Goal: Find specific page/section: Find specific page/section

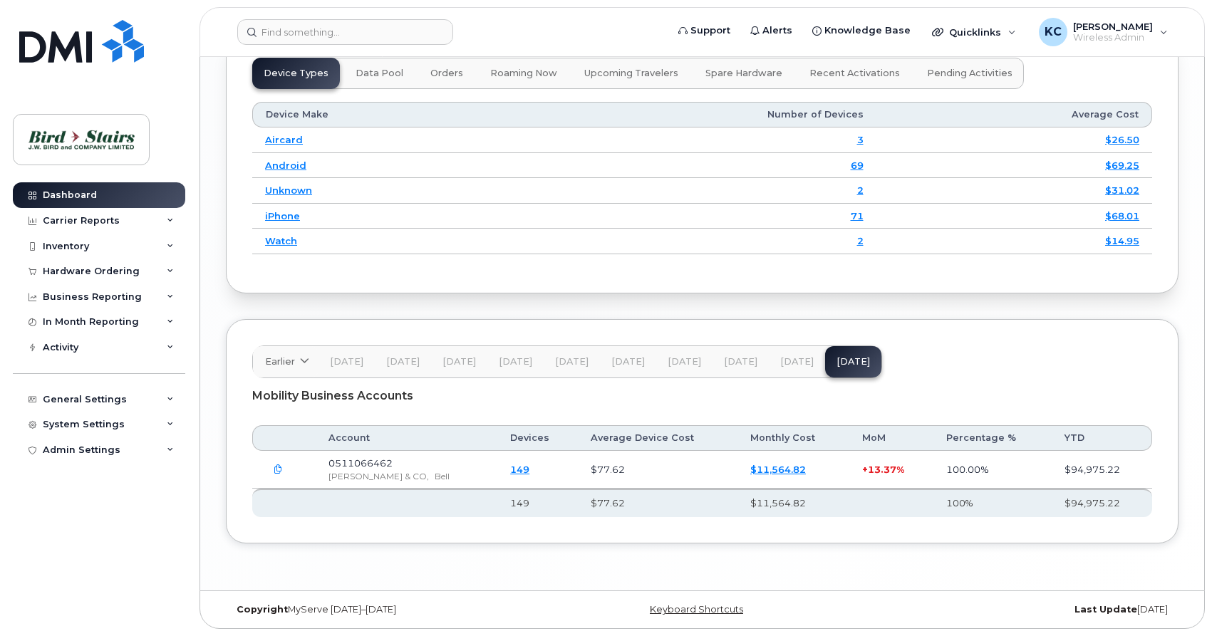
scroll to position [1889, 0]
click at [74, 140] on img at bounding box center [81, 139] width 110 height 41
click at [750, 471] on link "$11,564.82" at bounding box center [778, 469] width 56 height 11
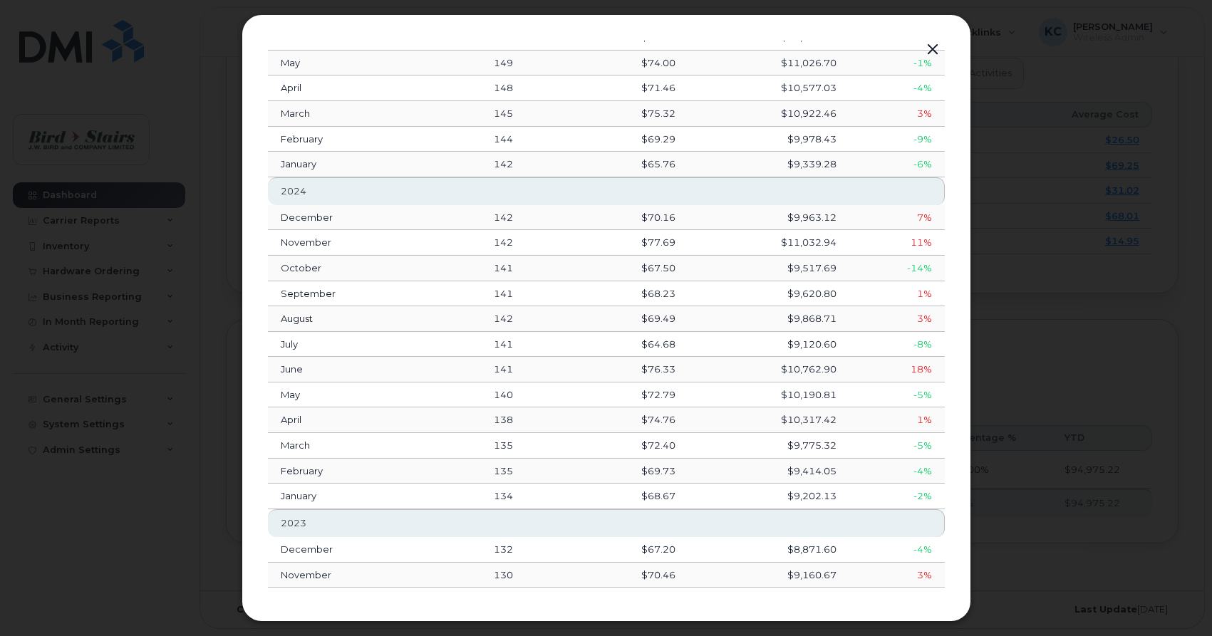
scroll to position [0, 0]
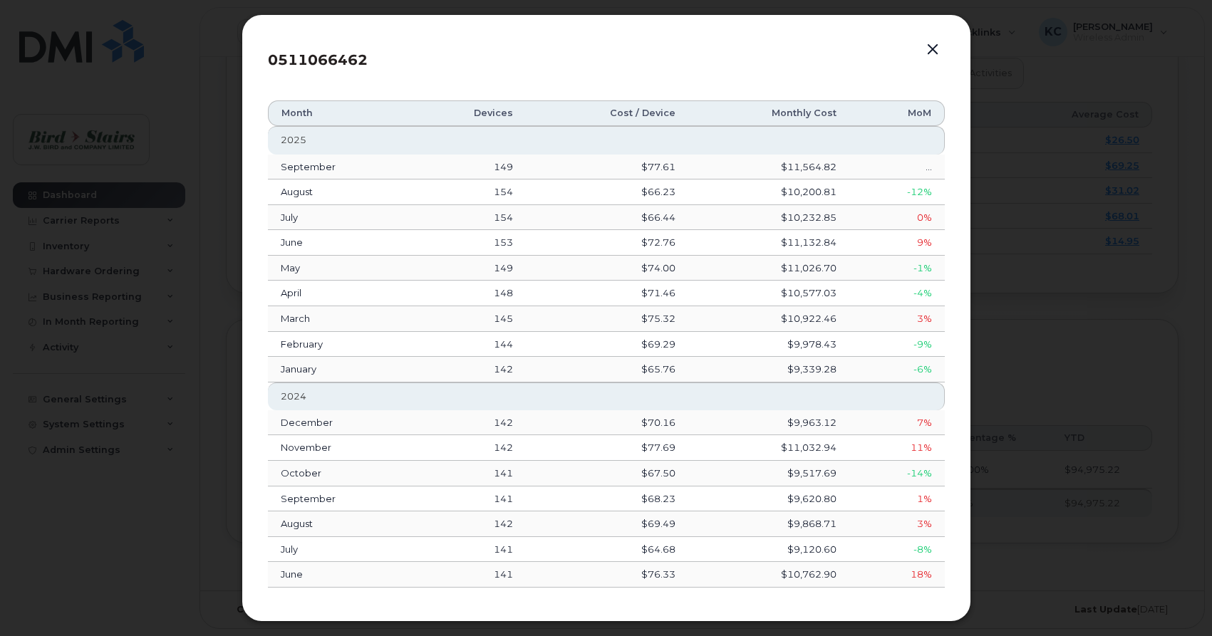
click at [938, 51] on button "button" at bounding box center [932, 50] width 21 height 20
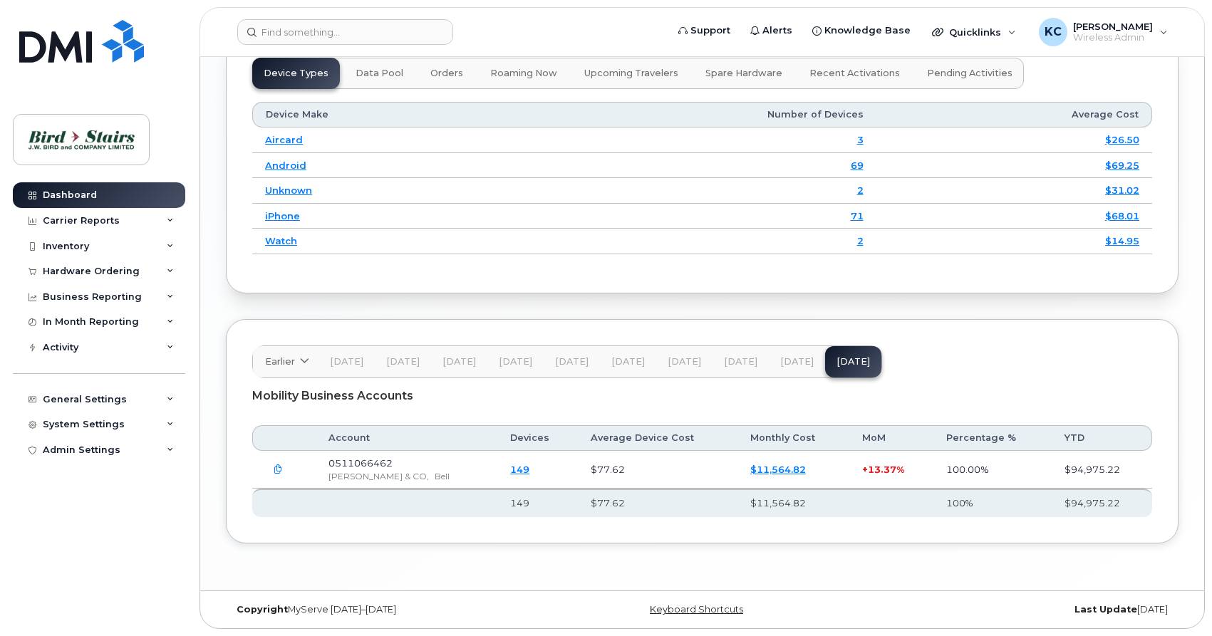
click at [510, 469] on link "149" at bounding box center [519, 469] width 19 height 11
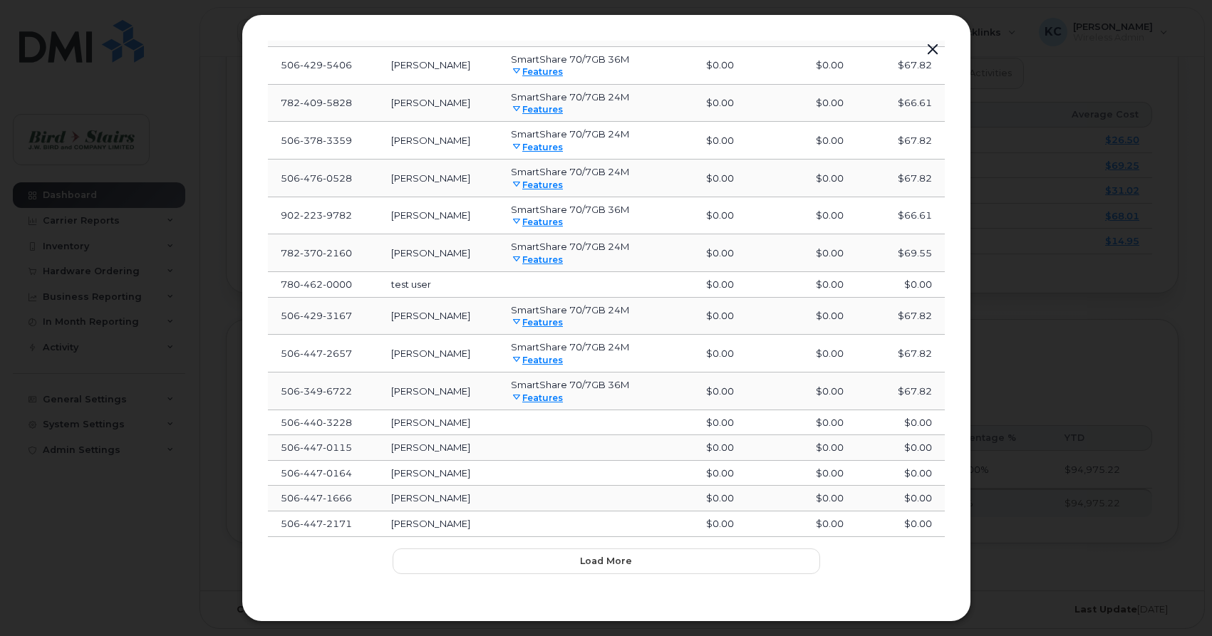
scroll to position [421, 0]
click at [610, 557] on span "Load more" at bounding box center [606, 558] width 52 height 14
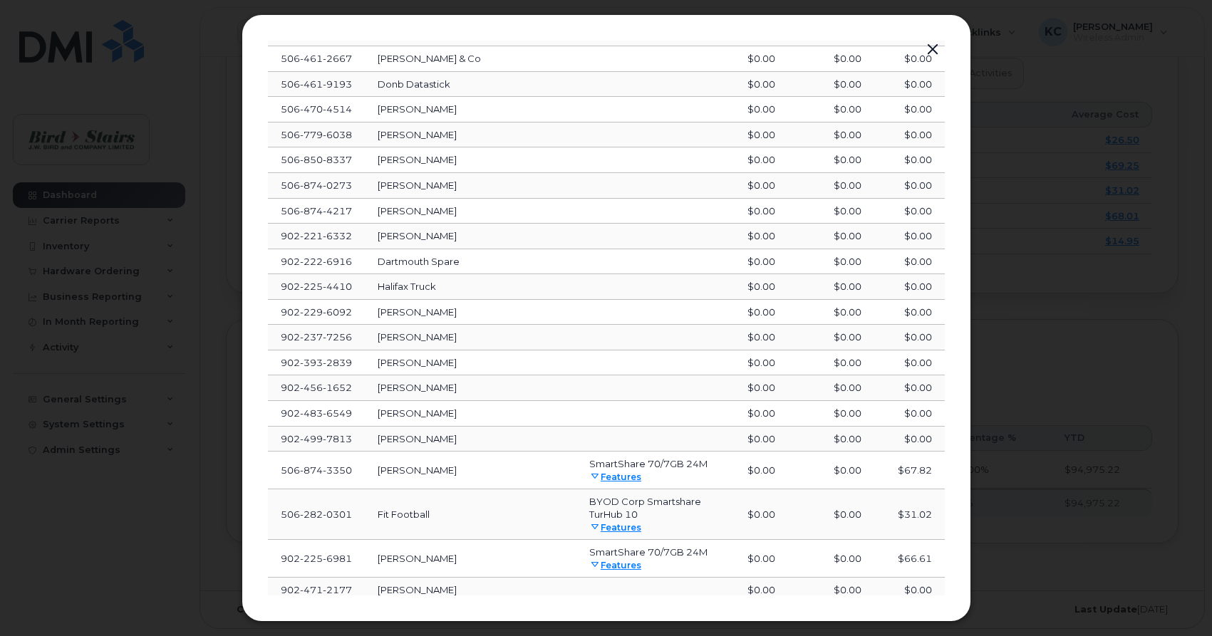
scroll to position [1155, 0]
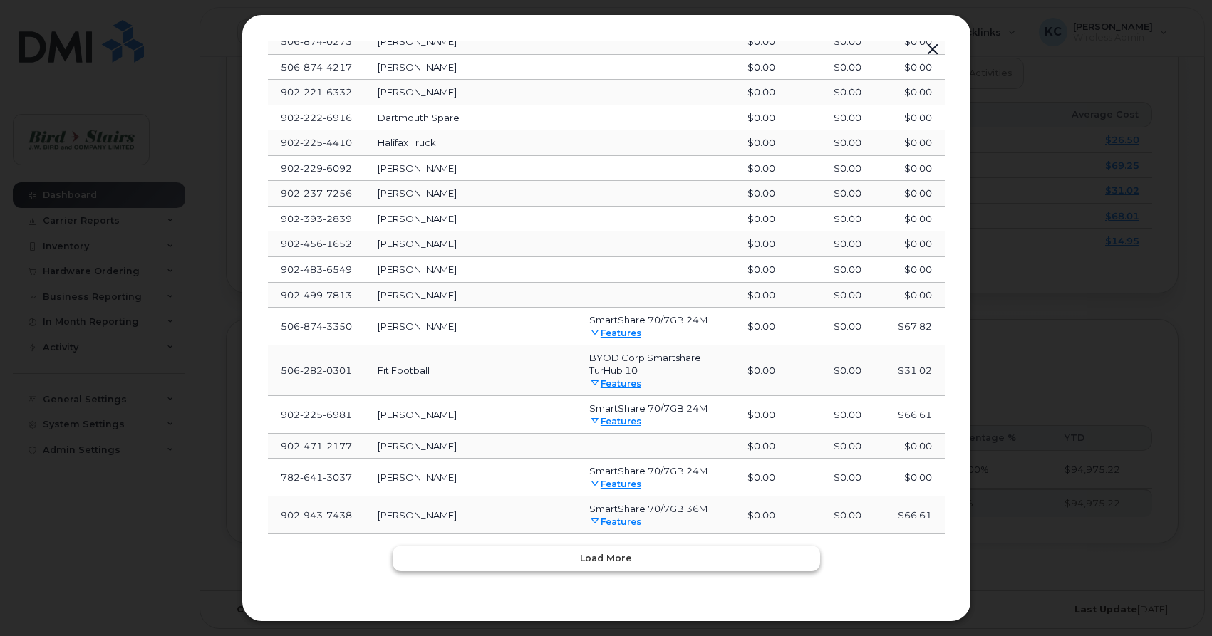
click at [601, 561] on span "Load more" at bounding box center [606, 558] width 52 height 14
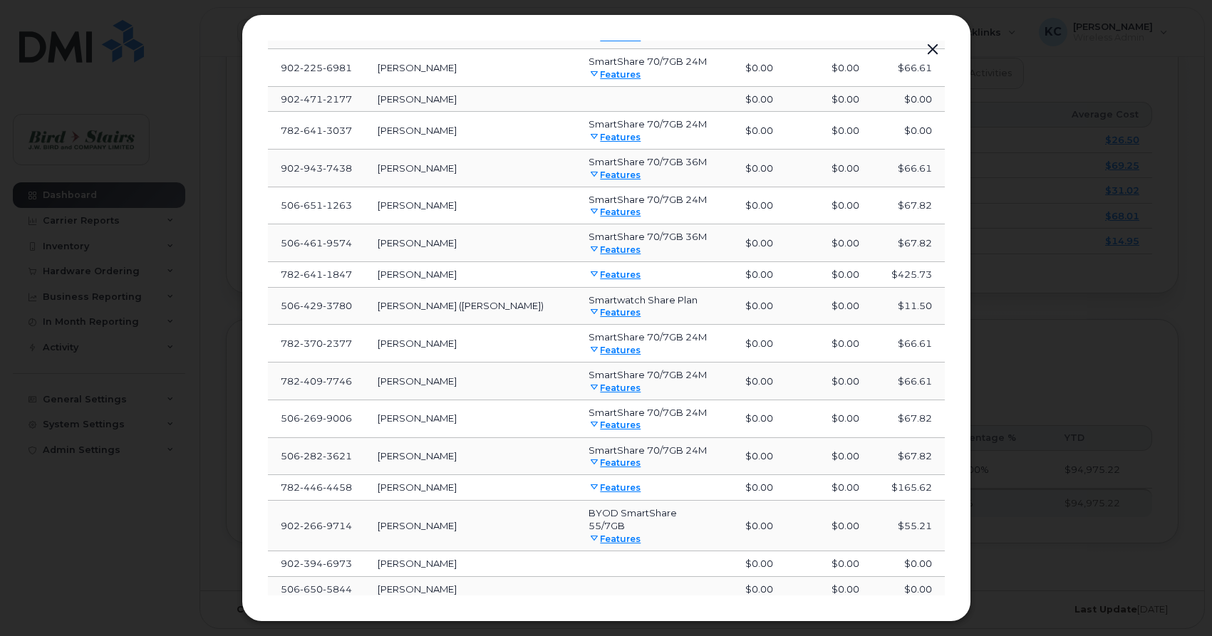
scroll to position [1565, 0]
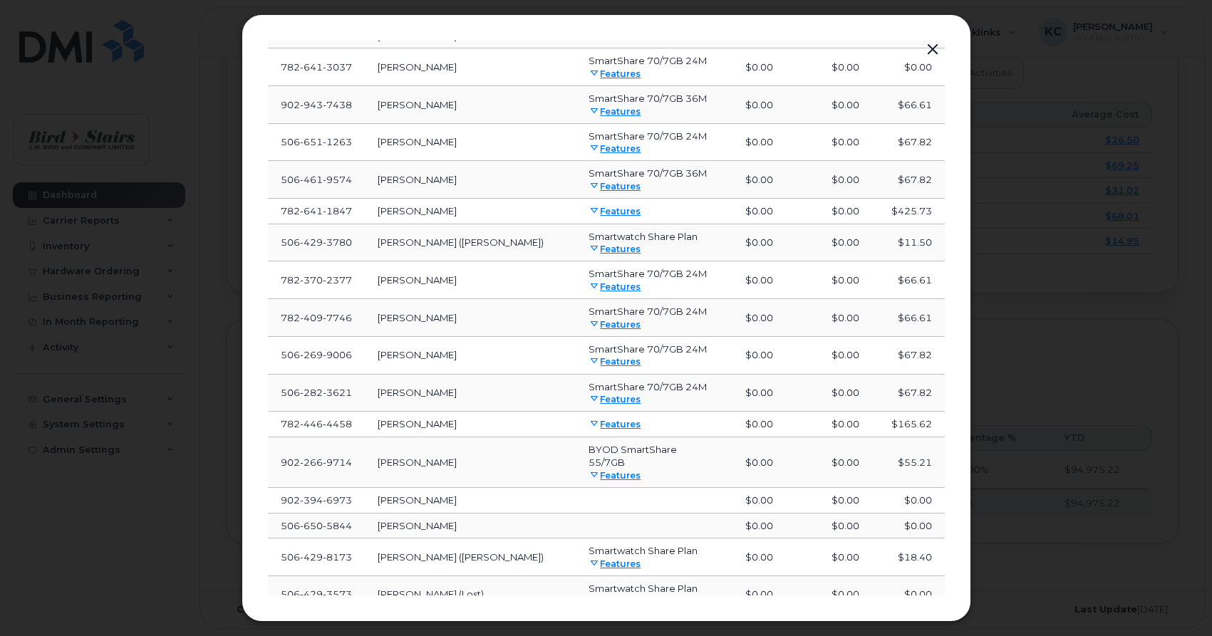
click at [590, 211] on icon at bounding box center [594, 211] width 9 height 9
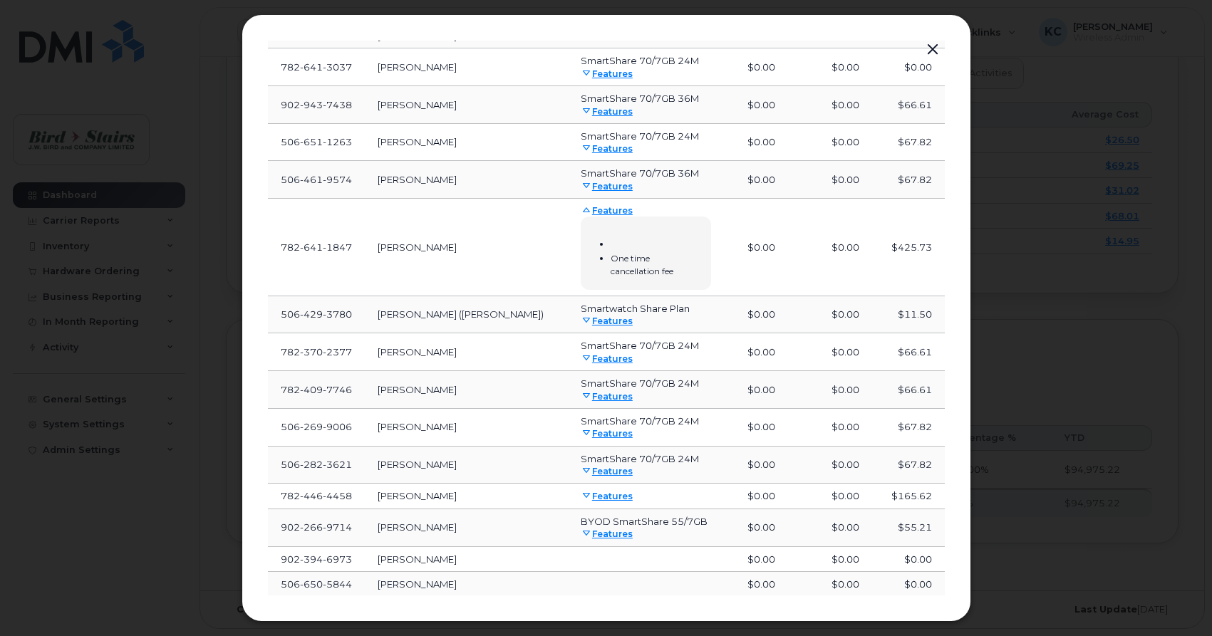
click at [582, 211] on icon at bounding box center [586, 210] width 9 height 9
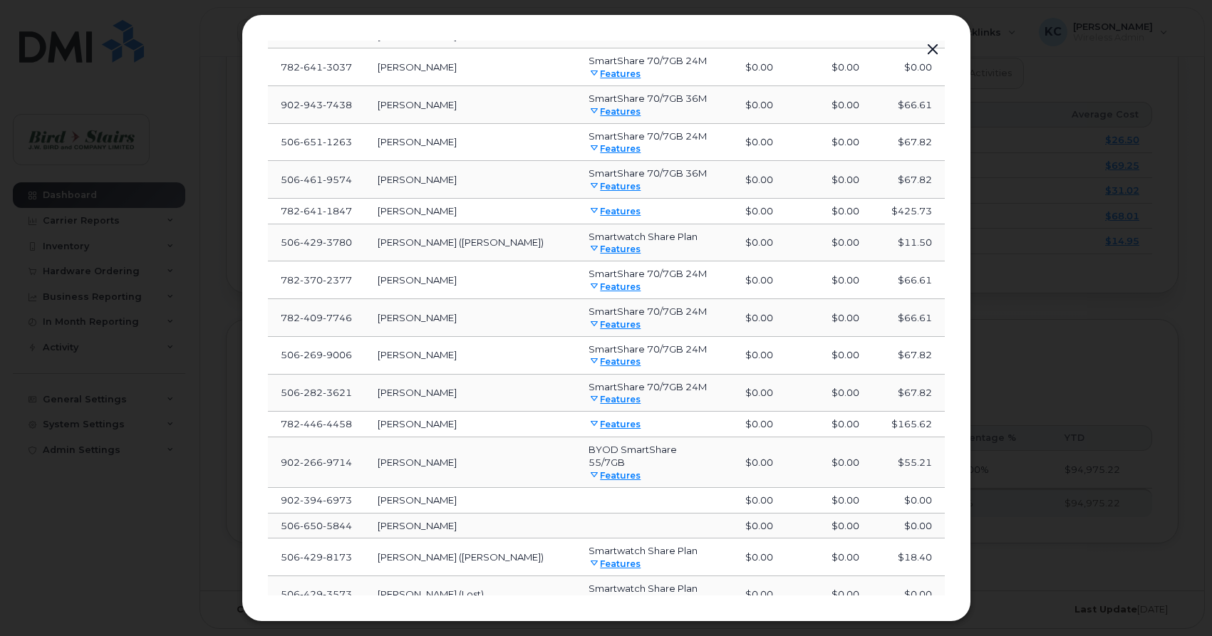
click at [590, 424] on icon at bounding box center [594, 424] width 9 height 9
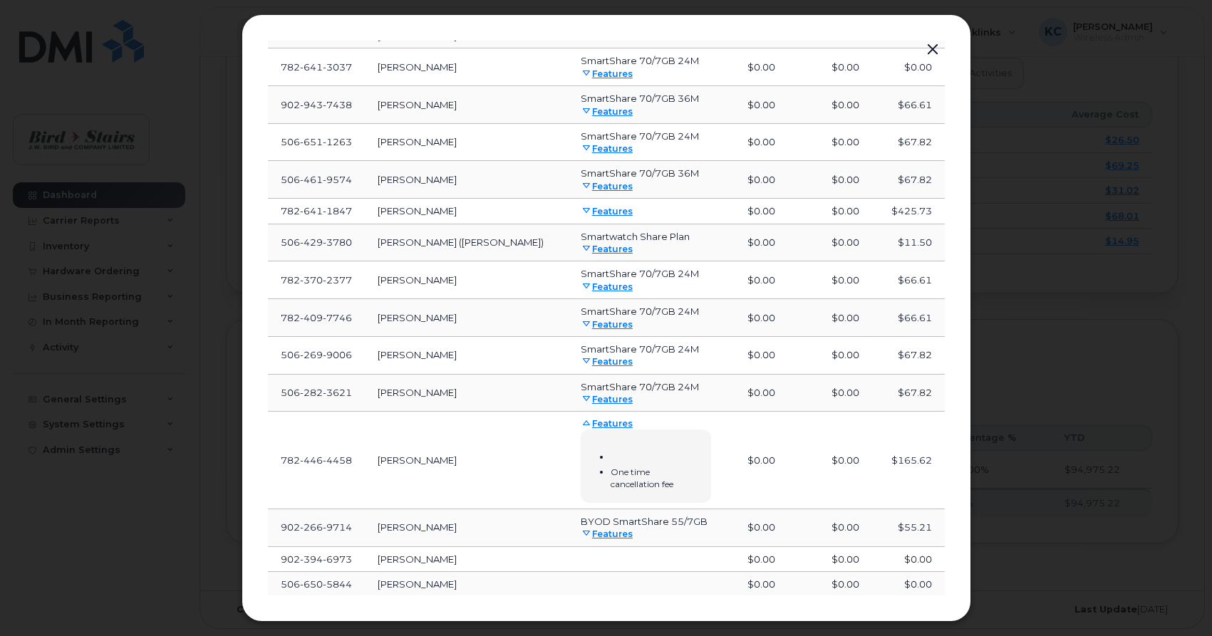
click at [581, 424] on span at bounding box center [586, 422] width 11 height 11
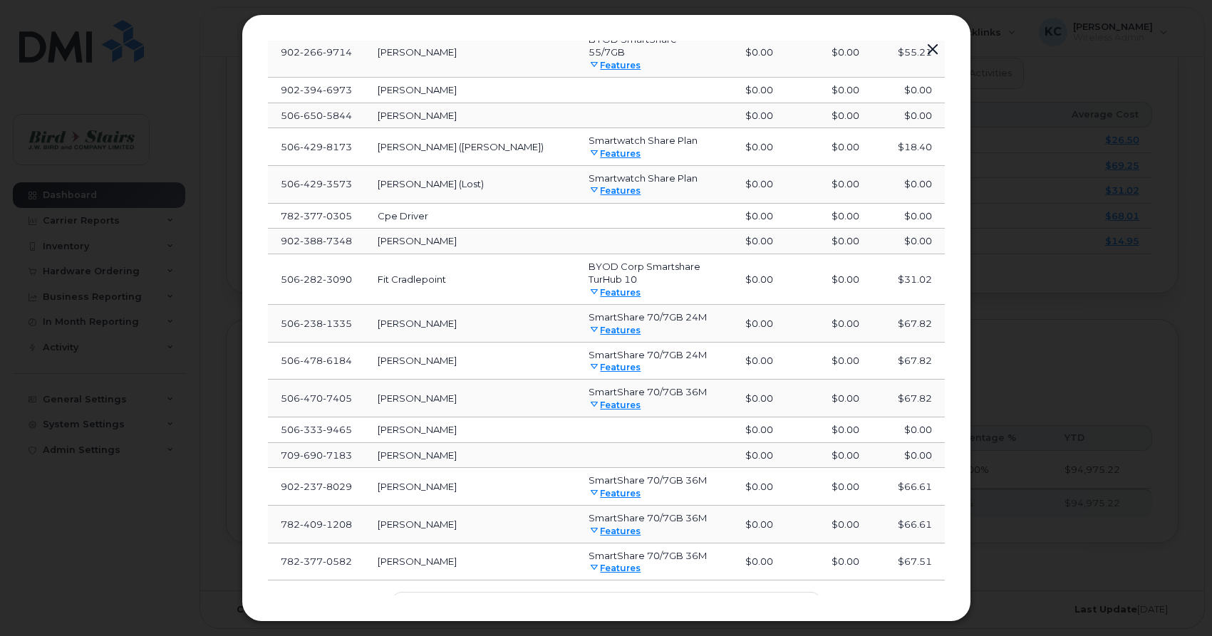
scroll to position [2009, 0]
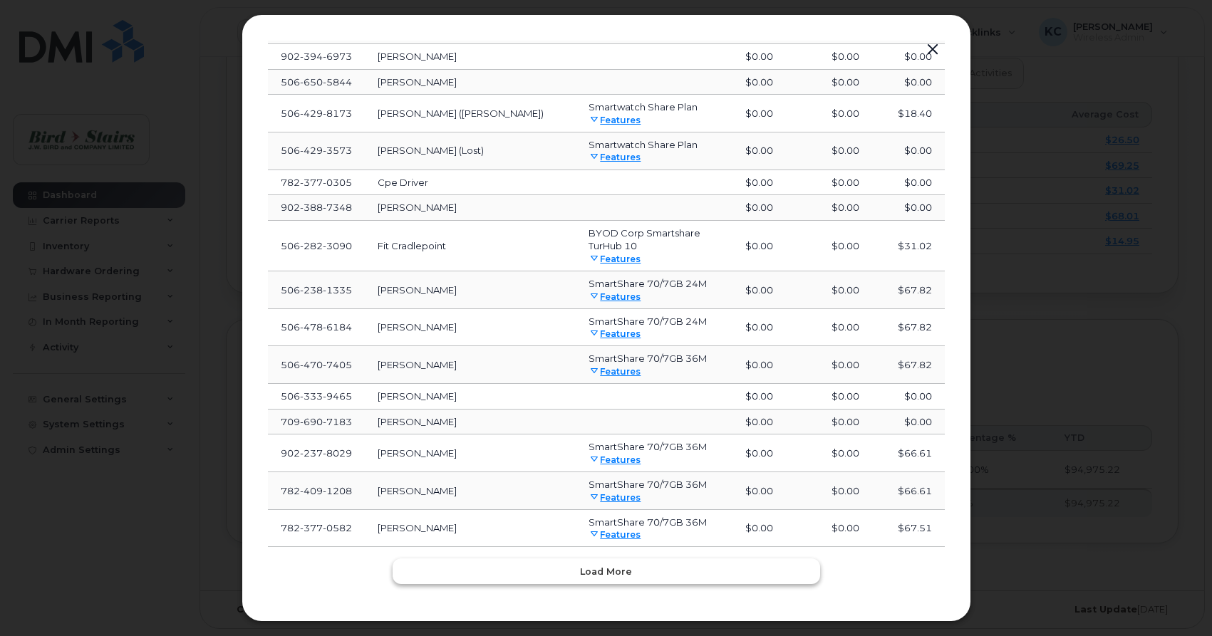
click at [650, 558] on button "Load more" at bounding box center [606, 571] width 427 height 26
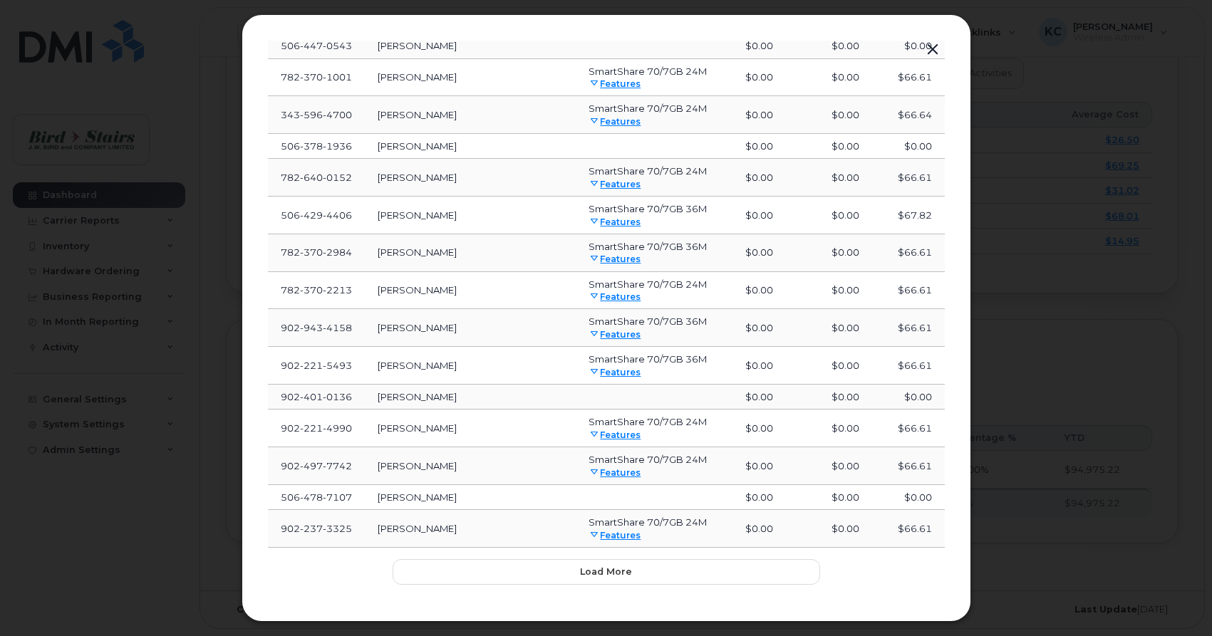
scroll to position [2862, 0]
click at [630, 564] on span "Load more" at bounding box center [606, 571] width 52 height 14
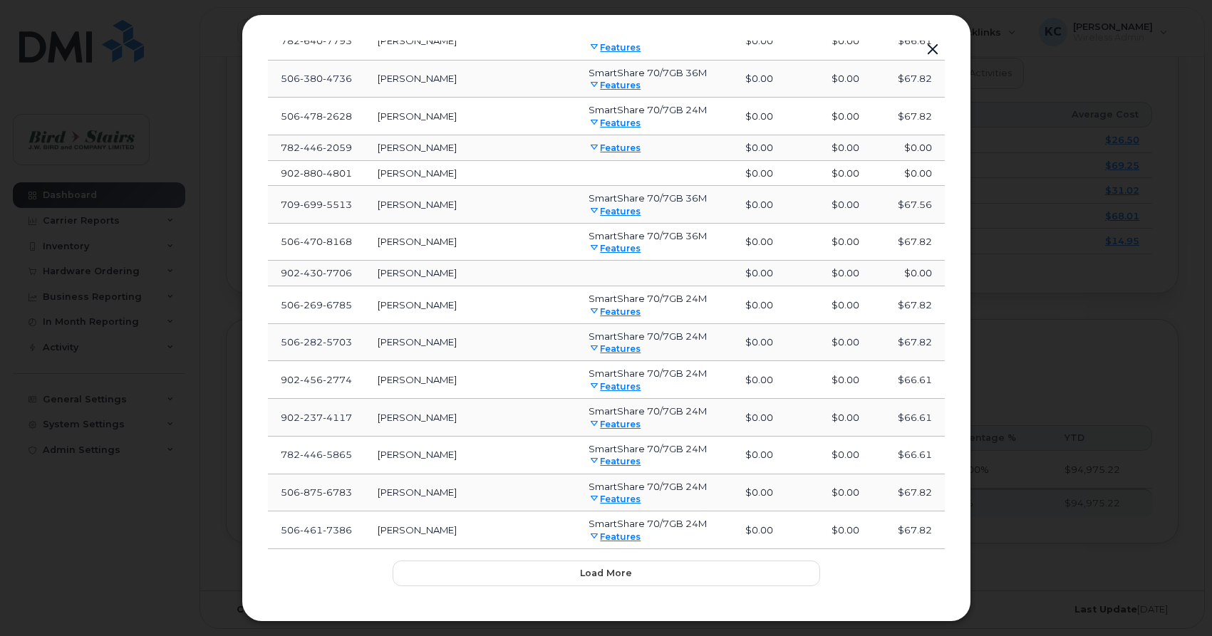
scroll to position [3753, 0]
click at [619, 563] on span "Load more" at bounding box center [606, 570] width 52 height 14
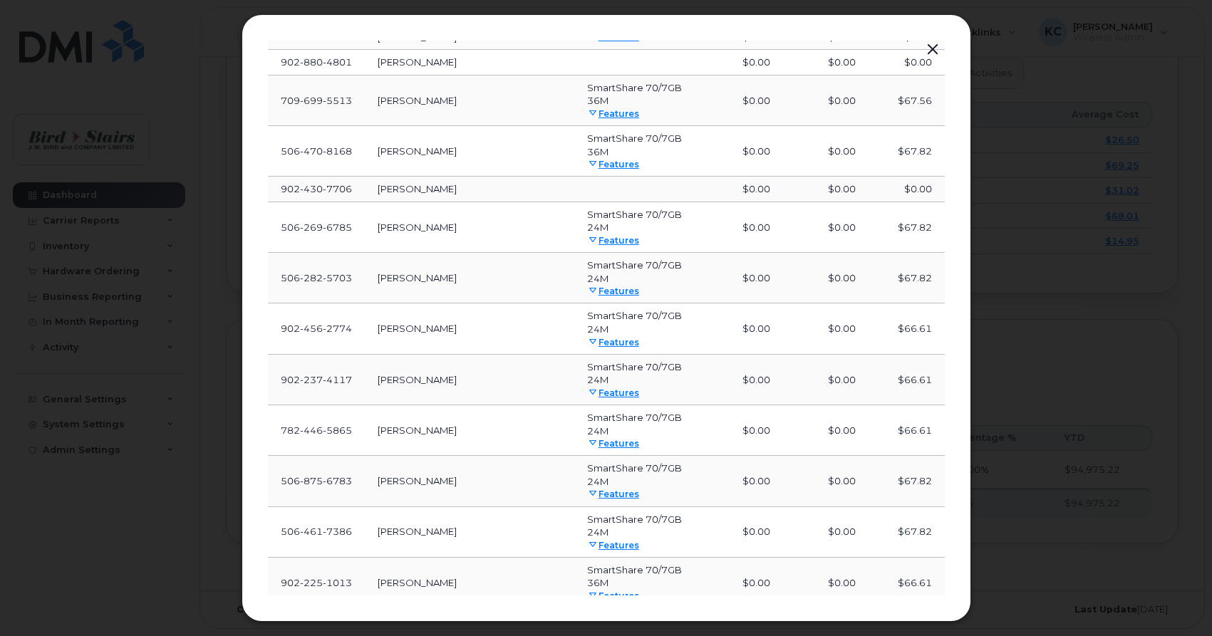
scroll to position [4656, 0]
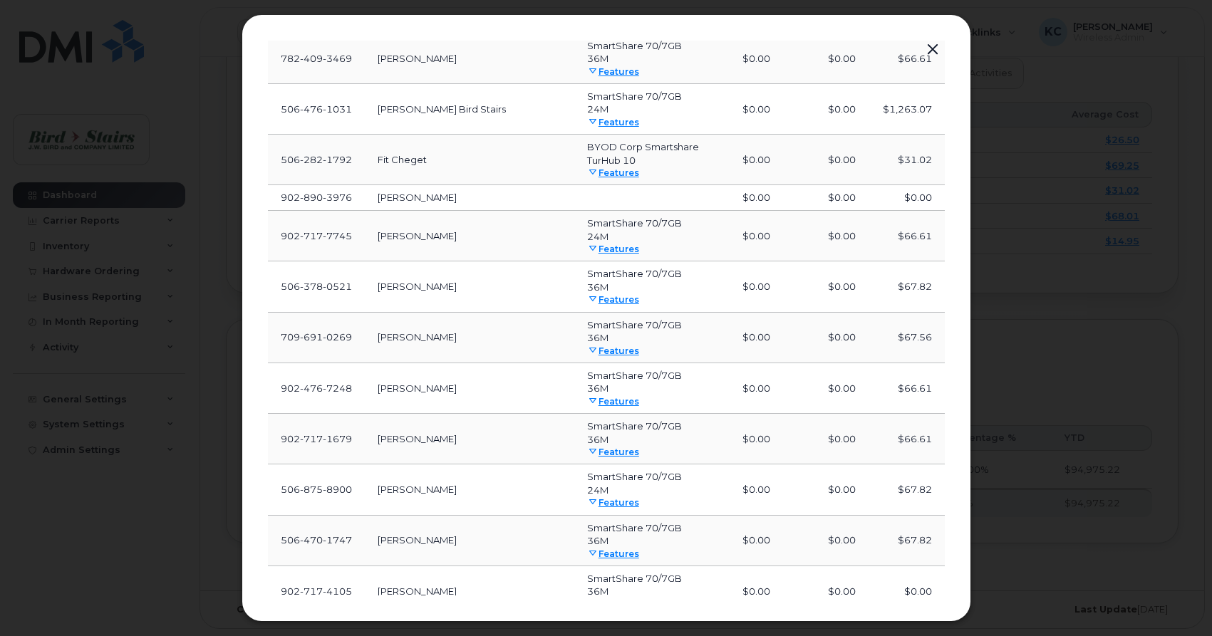
scroll to position [5546, 0]
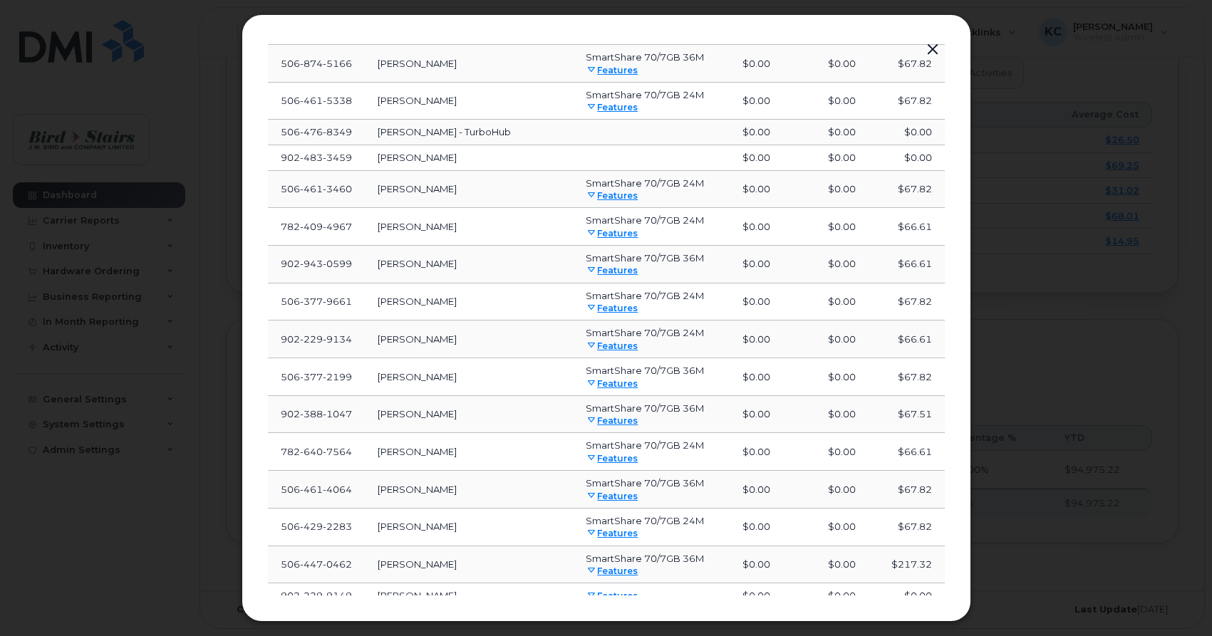
click at [591, 566] on link "Features" at bounding box center [612, 571] width 52 height 11
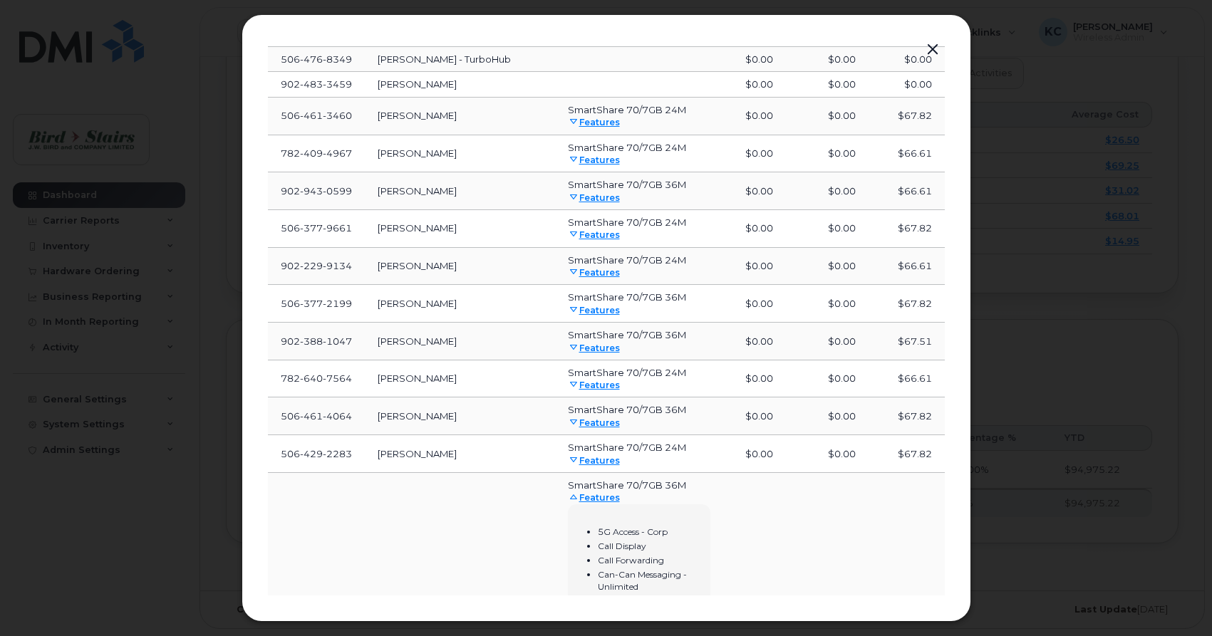
scroll to position [5643, 0]
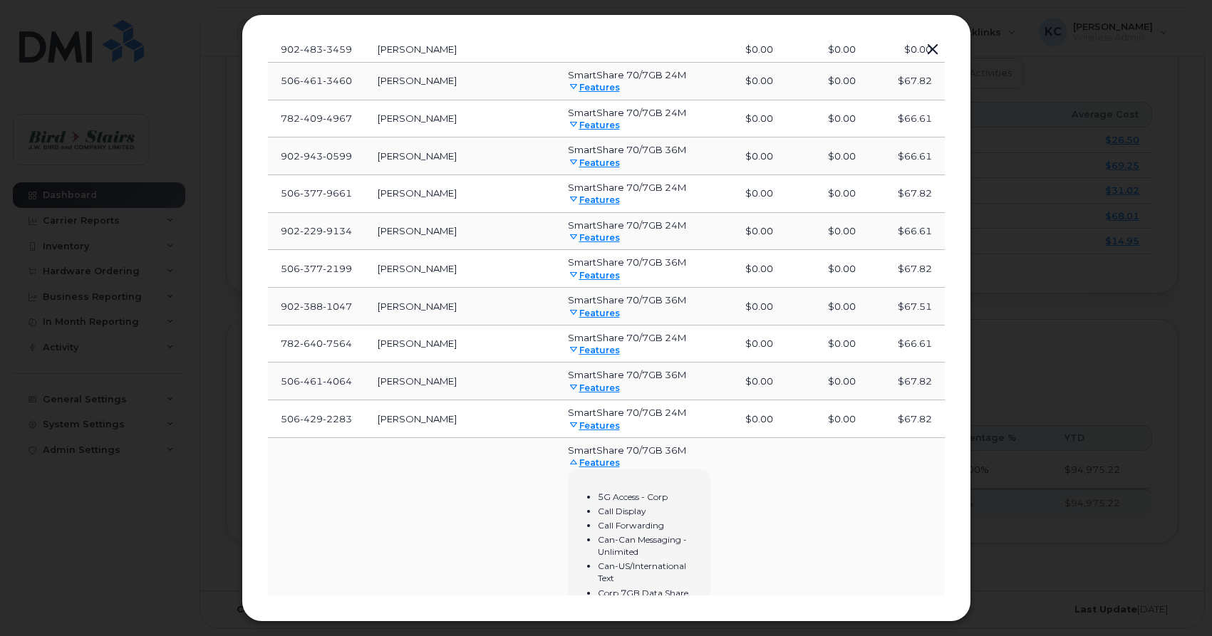
click at [568, 457] on link "Features" at bounding box center [594, 462] width 52 height 11
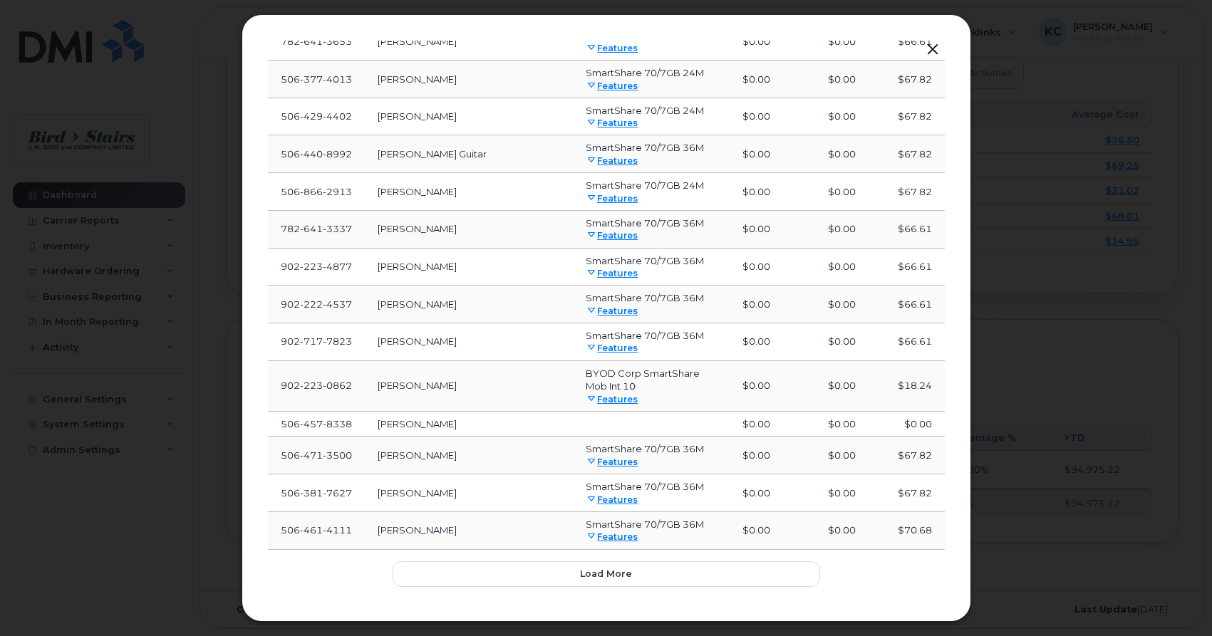
scroll to position [6450, 0]
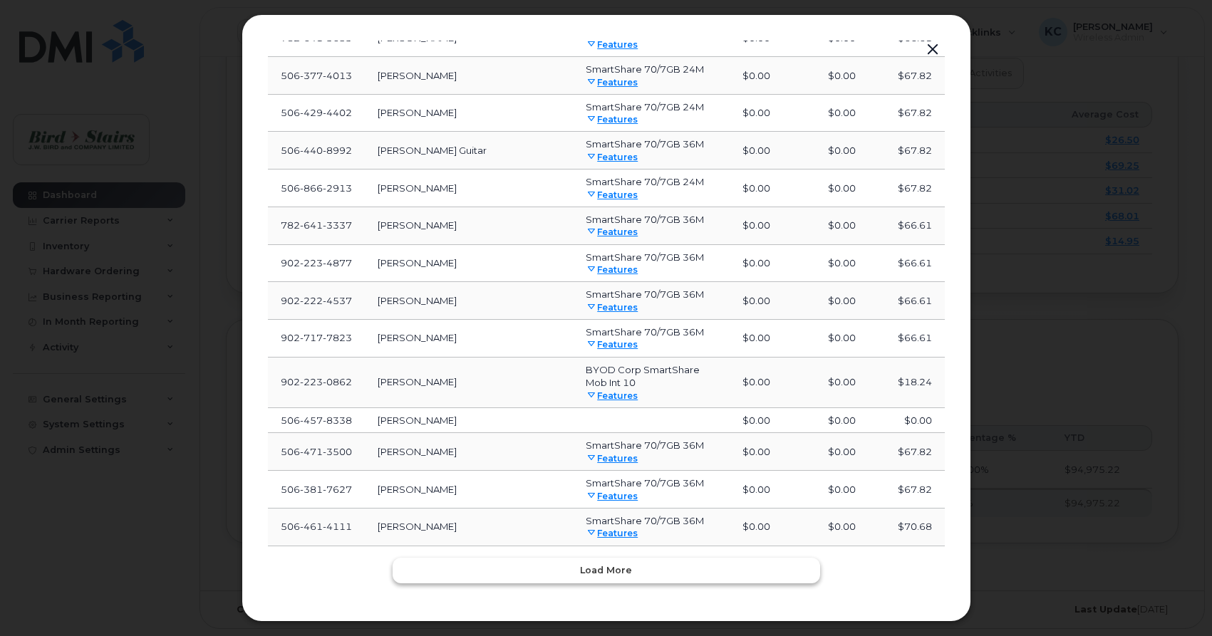
click at [616, 563] on span "Load more" at bounding box center [606, 570] width 52 height 14
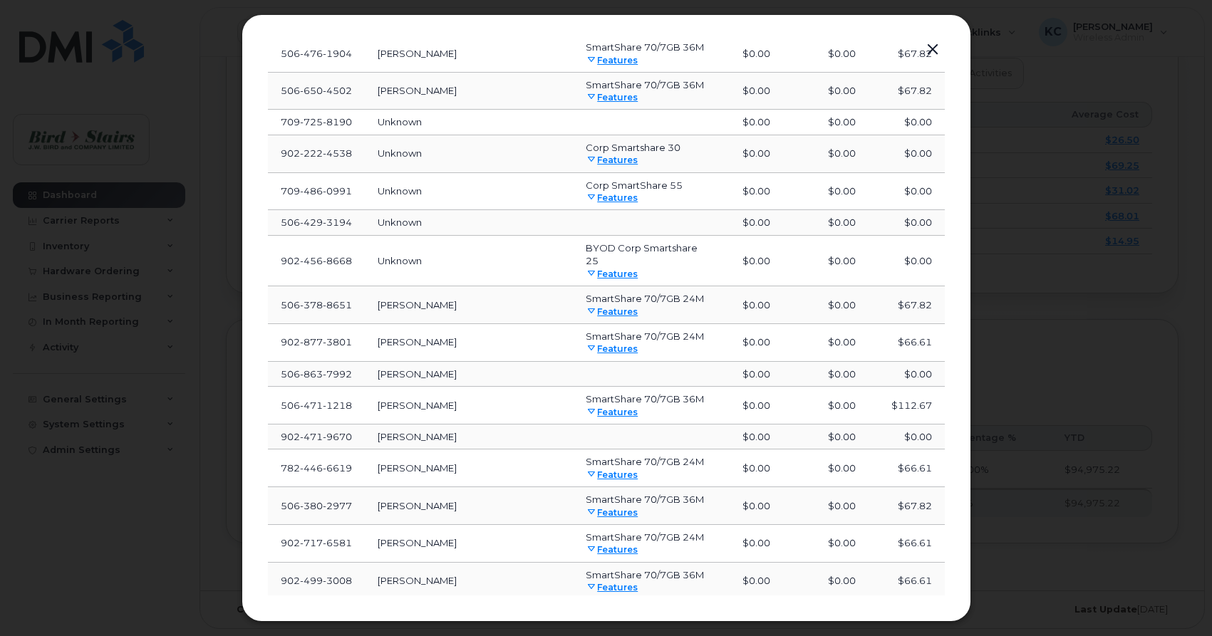
scroll to position [7134, 0]
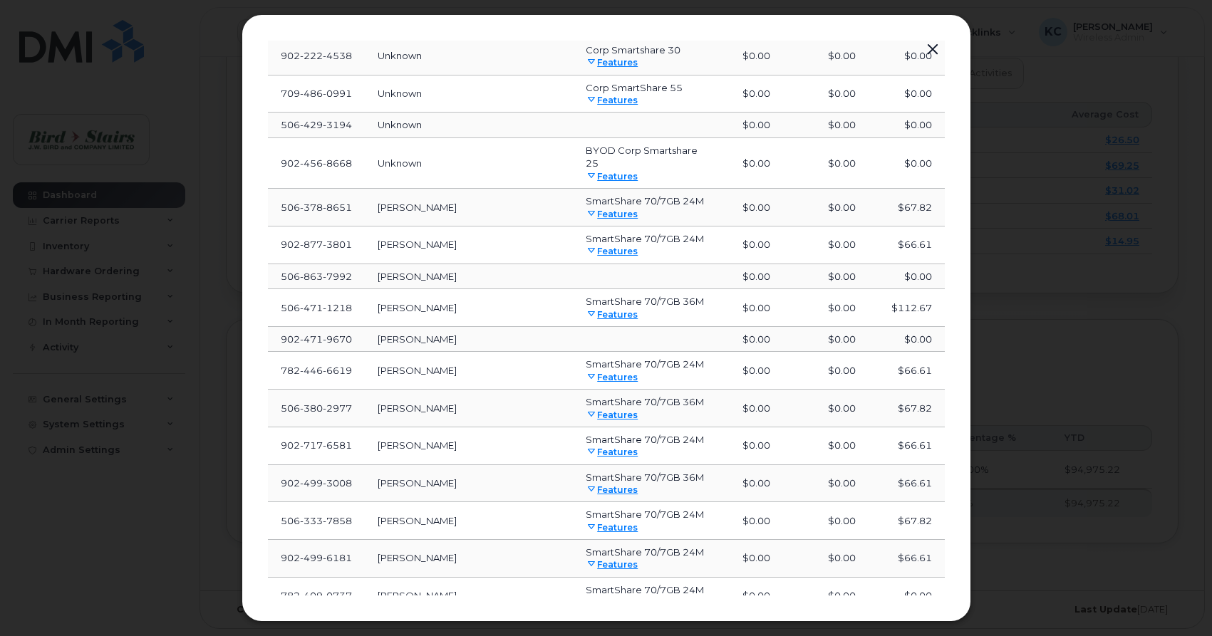
click at [586, 309] on link "Features" at bounding box center [612, 314] width 52 height 11
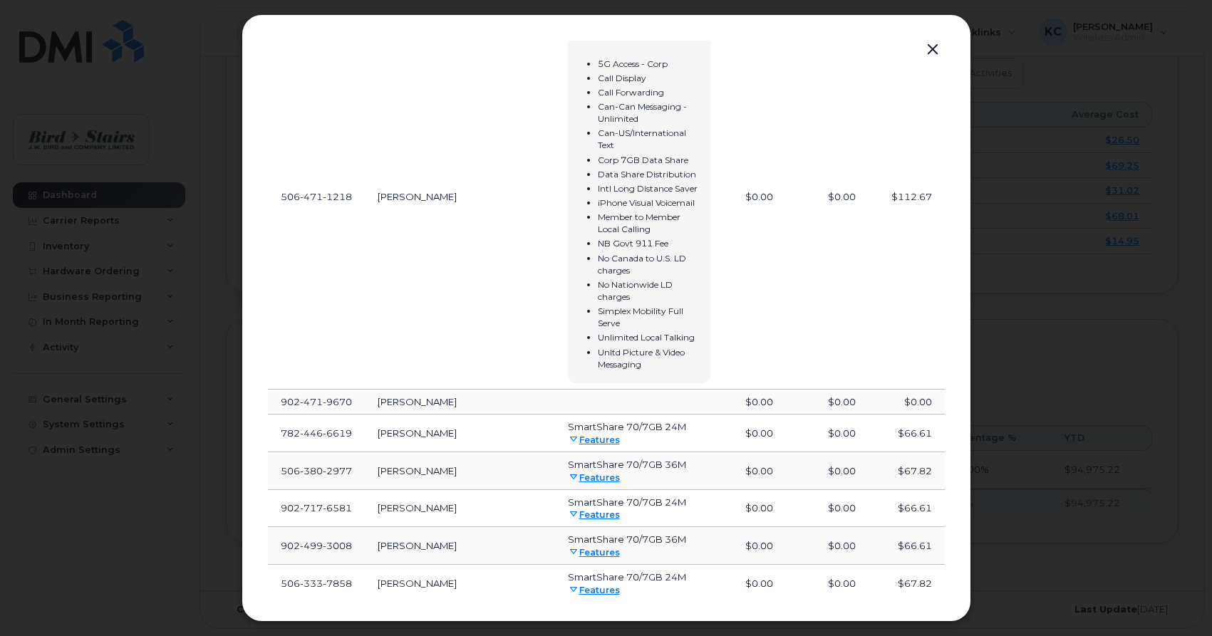
scroll to position [7306, 0]
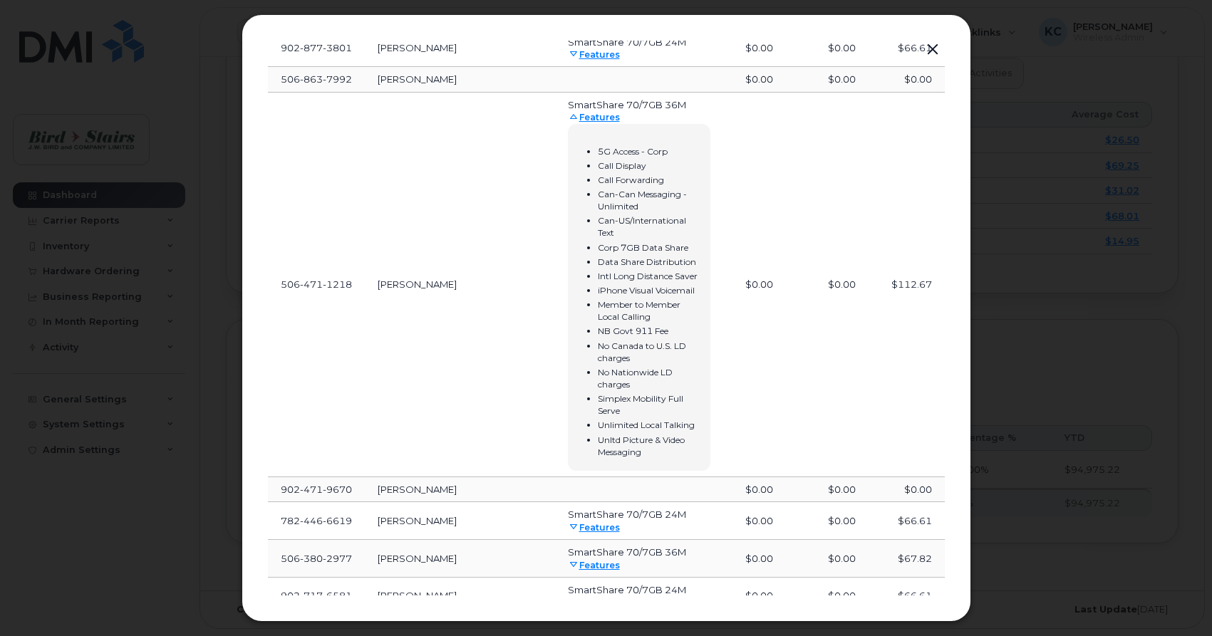
click at [409, 249] on td "[PERSON_NAME]" at bounding box center [460, 285] width 190 height 385
click at [933, 51] on button "button" at bounding box center [932, 50] width 21 height 20
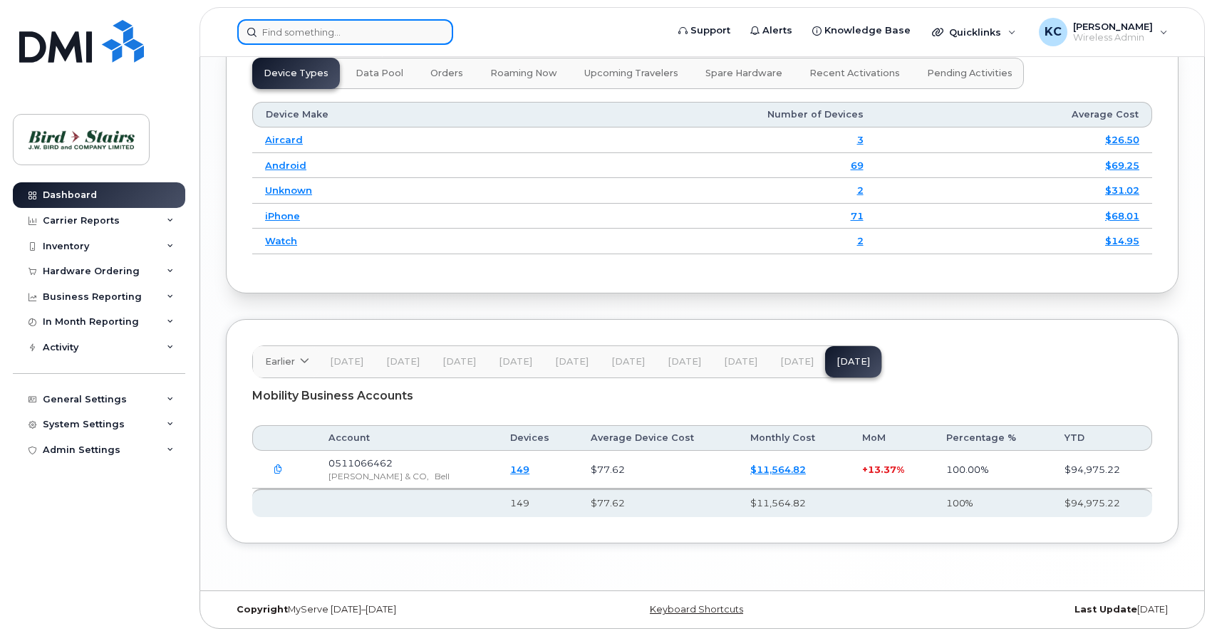
click at [333, 32] on input at bounding box center [345, 32] width 216 height 26
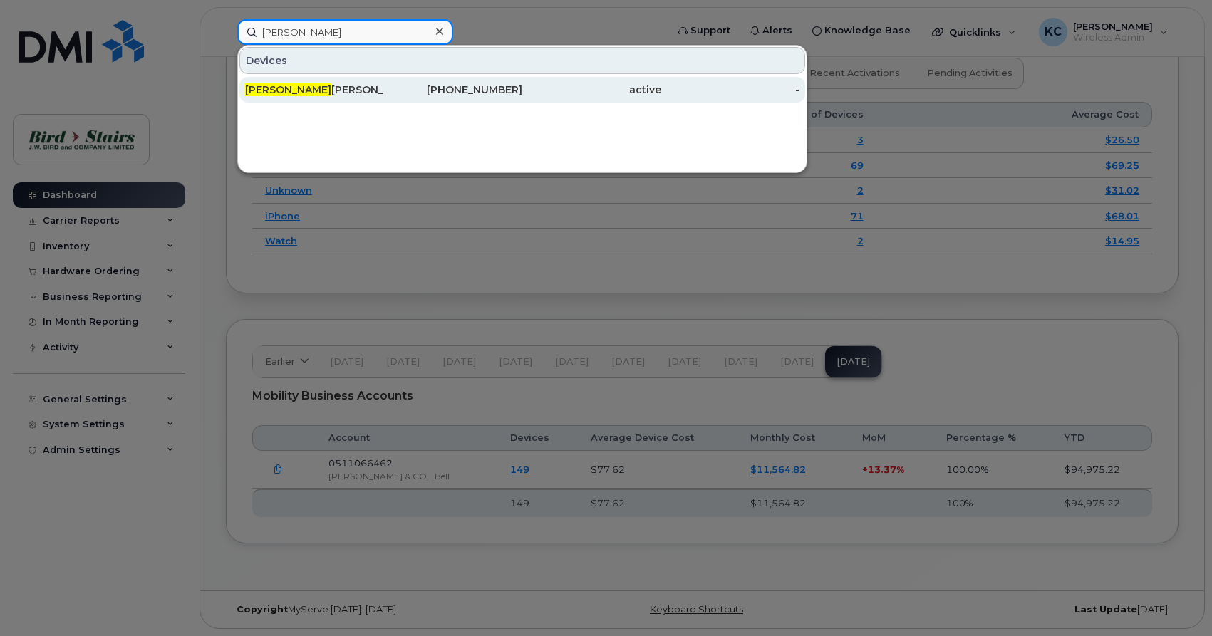
type input "cody"
click at [320, 93] on div "Cody Stewart" at bounding box center [314, 90] width 139 height 14
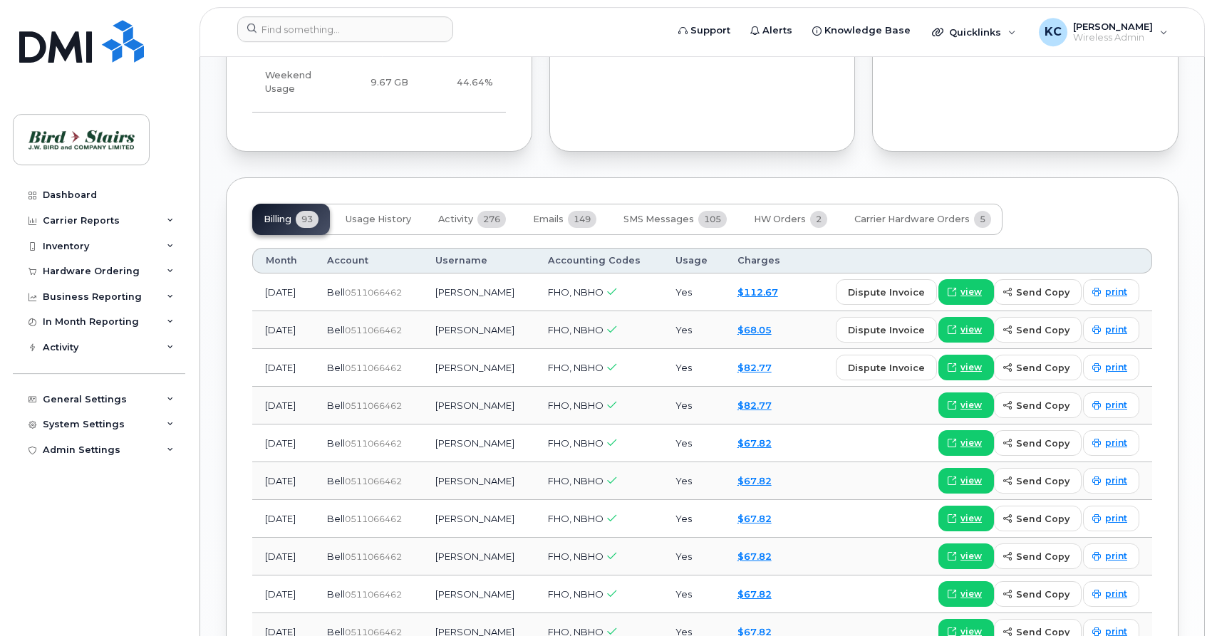
scroll to position [1090, 0]
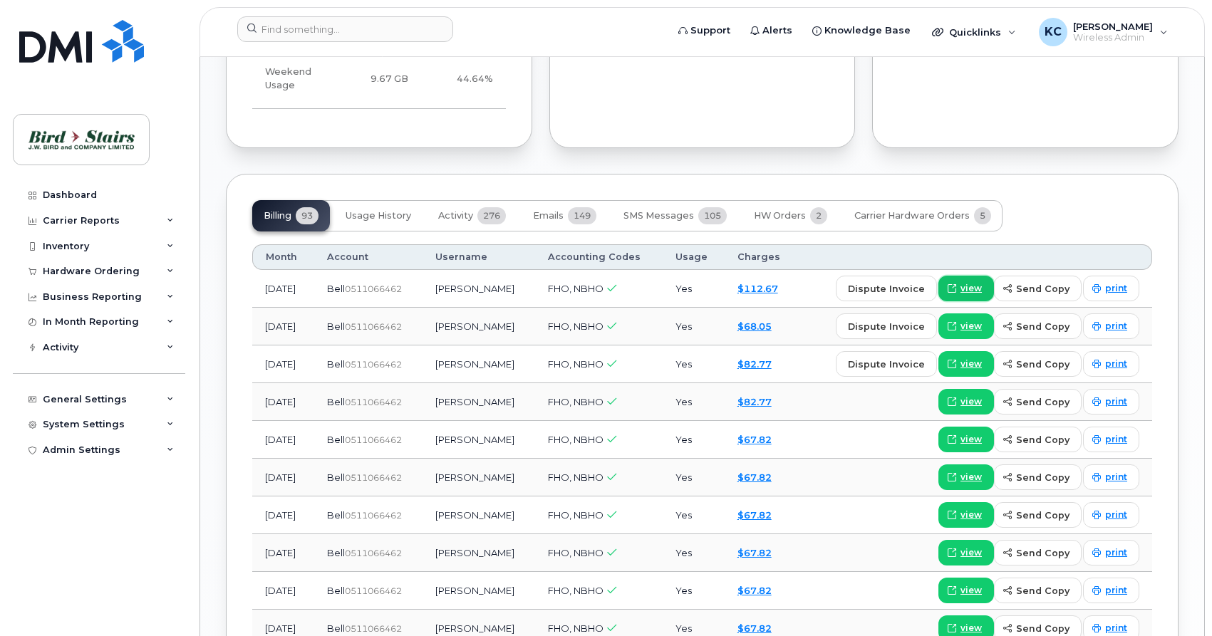
click at [968, 282] on span "view" at bounding box center [970, 288] width 21 height 13
click at [51, 38] on img at bounding box center [81, 41] width 125 height 43
